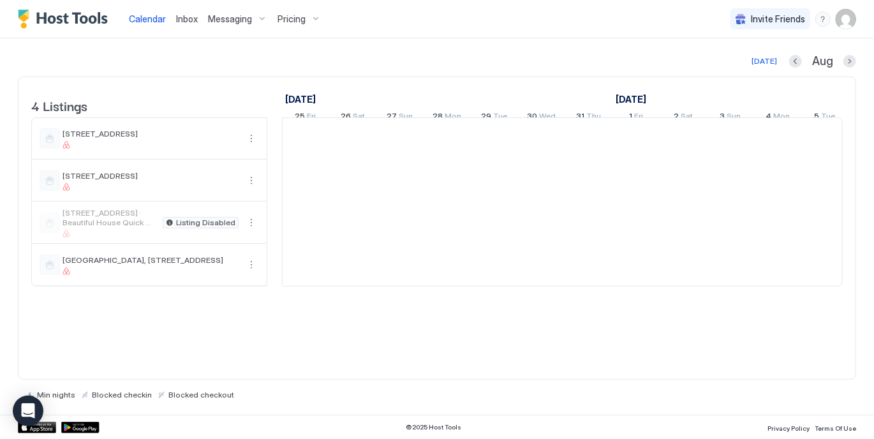
scroll to position [0, 709]
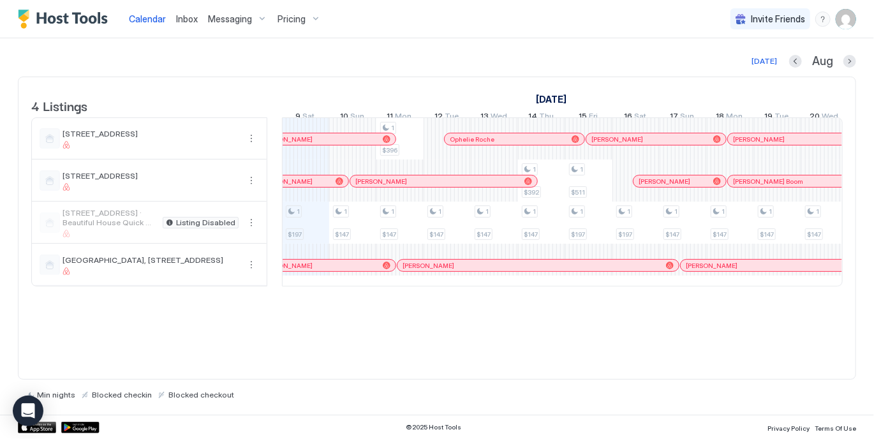
click at [237, 22] on span "Messaging" at bounding box center [230, 18] width 44 height 11
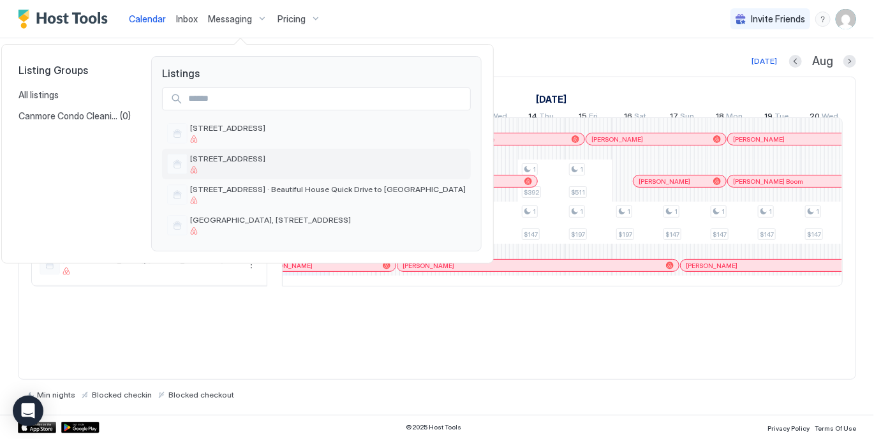
click at [213, 156] on span "[STREET_ADDRESS]" at bounding box center [227, 159] width 75 height 10
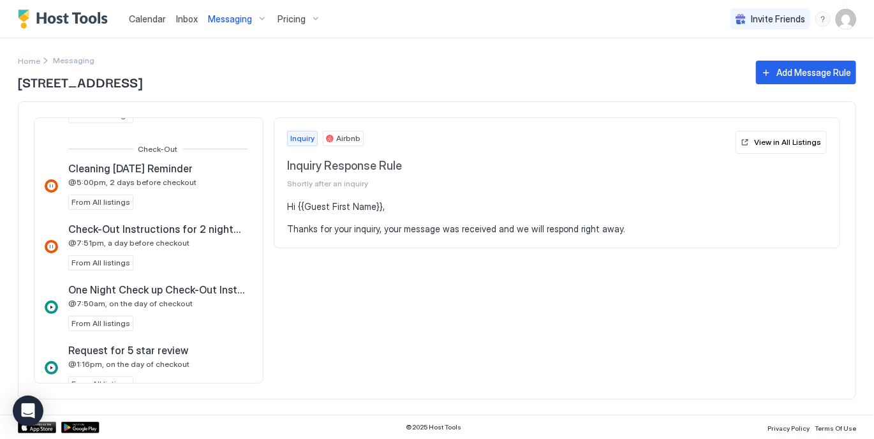
scroll to position [714, 0]
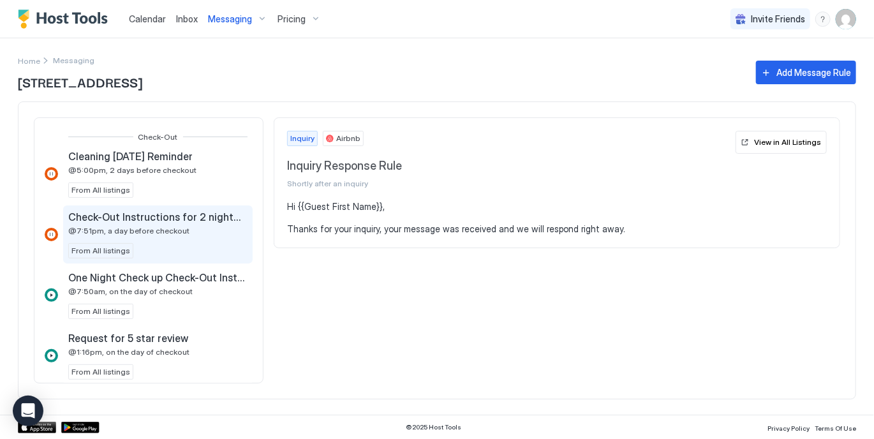
click at [166, 230] on span "@7:51pm, a day before checkout" at bounding box center [128, 231] width 121 height 10
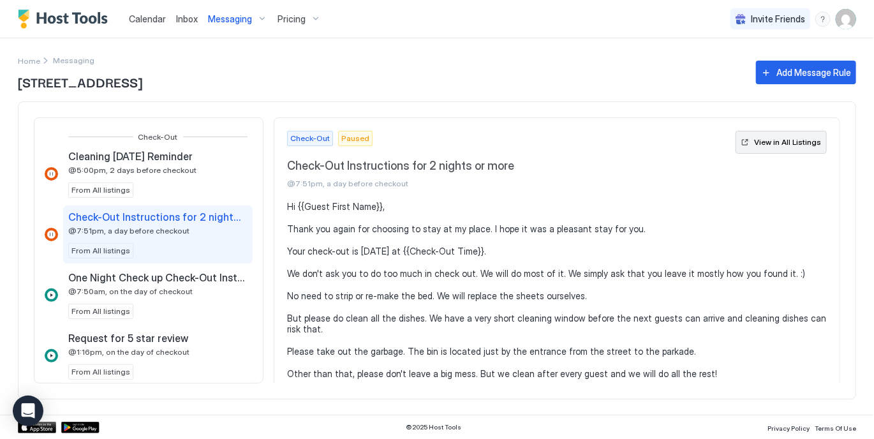
click at [777, 140] on div "View in All Listings" at bounding box center [787, 142] width 67 height 11
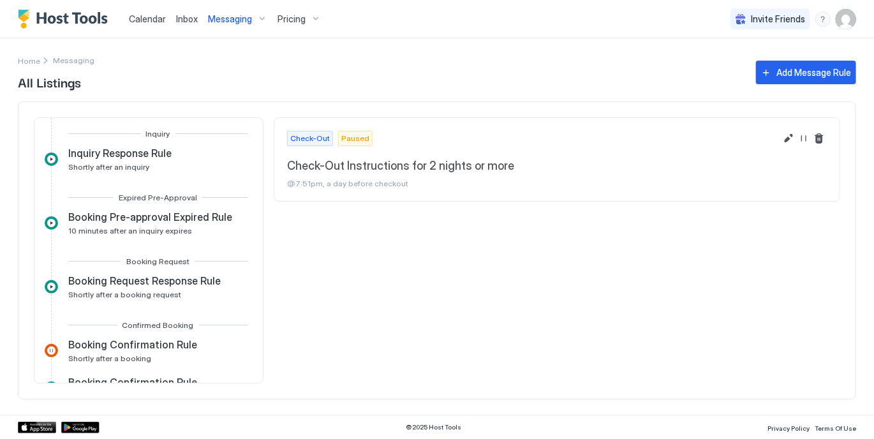
scroll to position [404, 0]
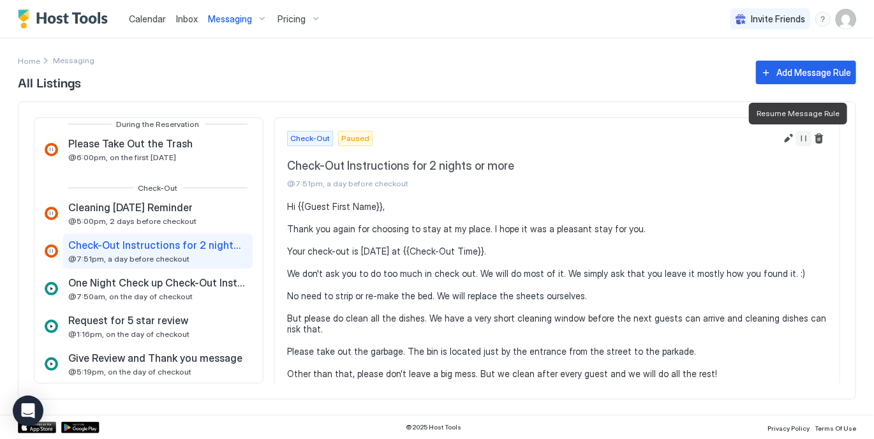
click at [796, 137] on button "Resume Message Rule" at bounding box center [803, 138] width 15 height 15
